Goal: Find specific page/section: Find specific page/section

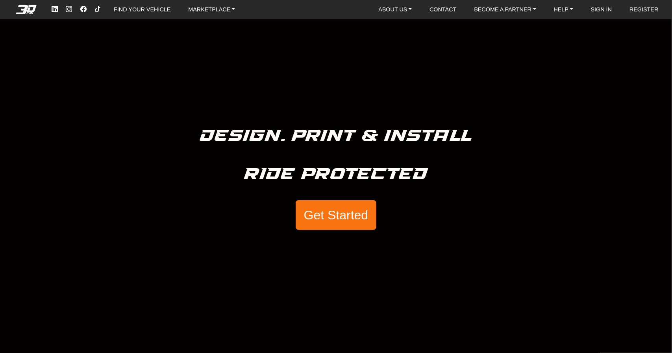
click at [345, 218] on button "Get Started" at bounding box center [336, 215] width 80 height 30
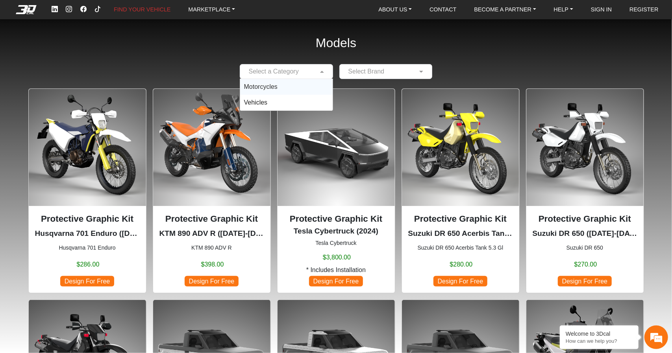
click at [312, 69] on div at bounding box center [286, 72] width 92 height 10
click at [297, 83] on div "Motorcycles" at bounding box center [286, 87] width 92 height 16
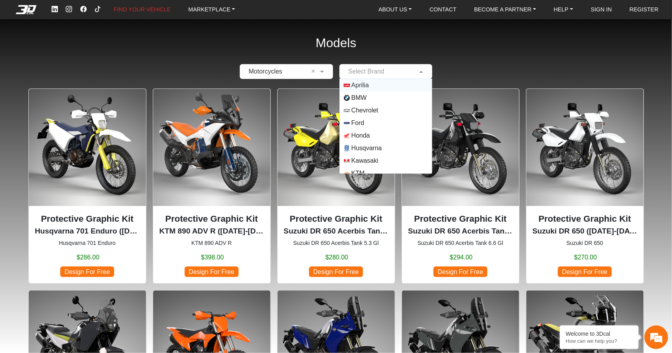
click at [363, 73] on input "text" at bounding box center [378, 71] width 69 height 9
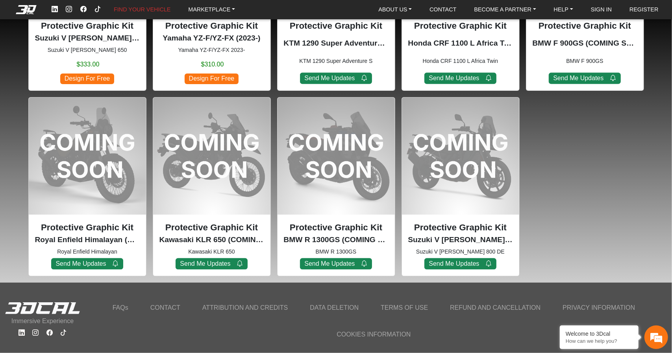
scroll to position [606, 0]
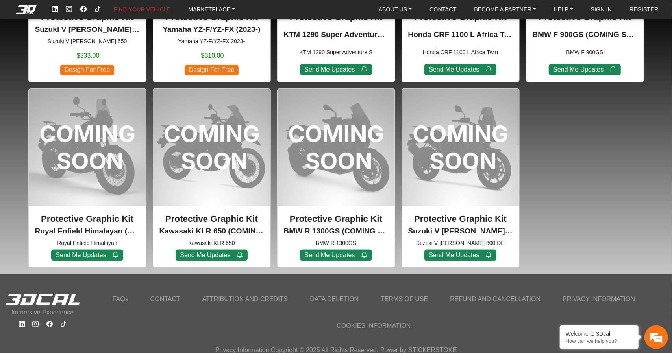
click at [169, 295] on link "CONTACT" at bounding box center [165, 299] width 39 height 14
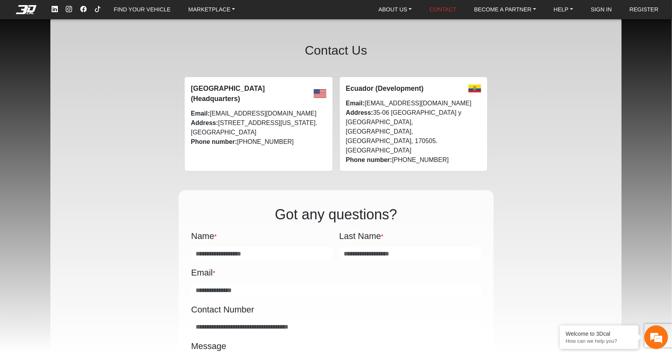
scroll to position [7, 0]
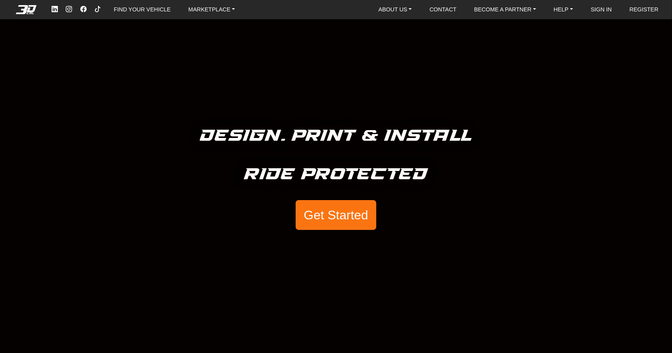
click at [329, 214] on button "Get Started" at bounding box center [336, 215] width 80 height 30
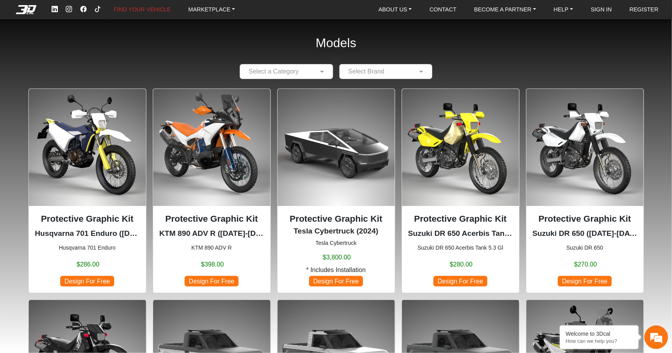
click at [298, 77] on div "Select a Category" at bounding box center [286, 71] width 93 height 15
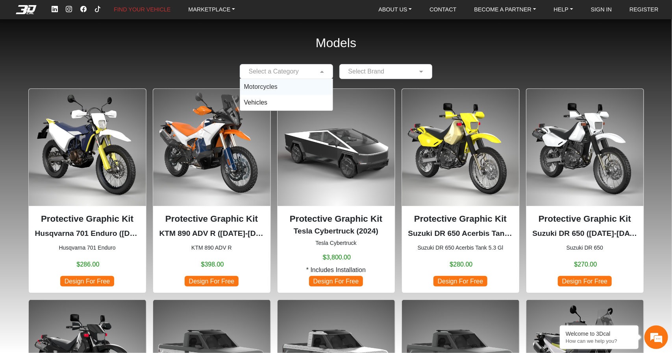
click at [292, 89] on div "Motorcycles" at bounding box center [286, 87] width 92 height 16
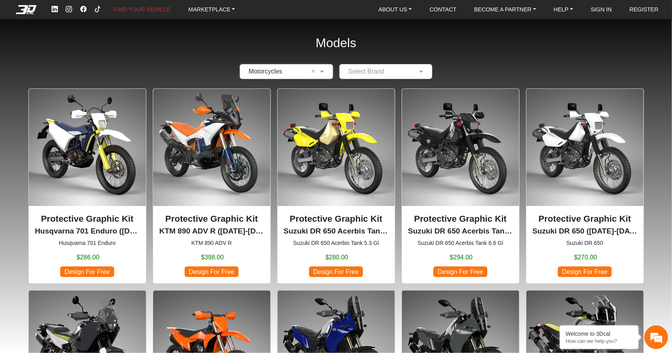
click at [360, 70] on input "text" at bounding box center [378, 71] width 69 height 9
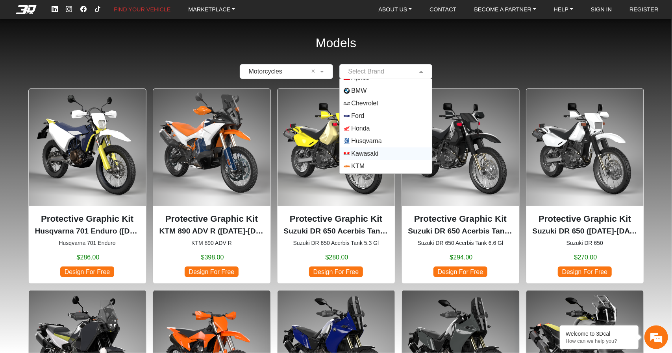
scroll to position [7, 0]
click at [358, 127] on span "Honda" at bounding box center [360, 128] width 18 height 9
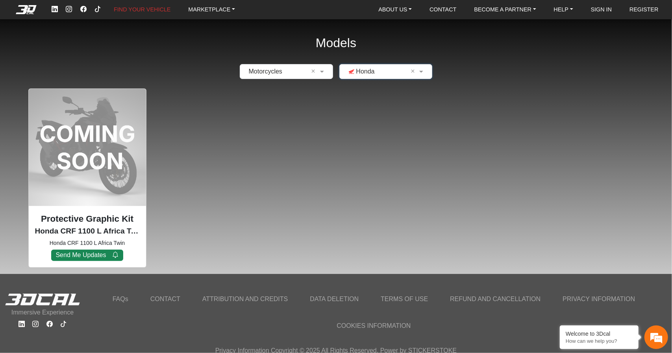
click at [100, 165] on div "Protective Graphic Kit Honda CRF 1100 L Africa Twin (COMING SOON) ([DATE]-[DATE…" at bounding box center [87, 178] width 118 height 179
